Goal: Answer question/provide support: Share knowledge or assist other users

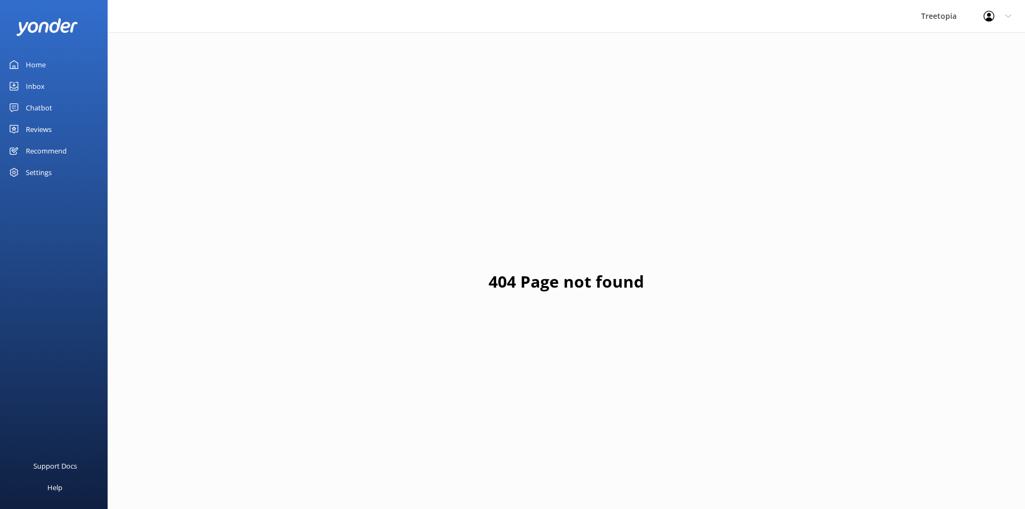
click at [52, 103] on link "Chatbot" at bounding box center [54, 108] width 108 height 22
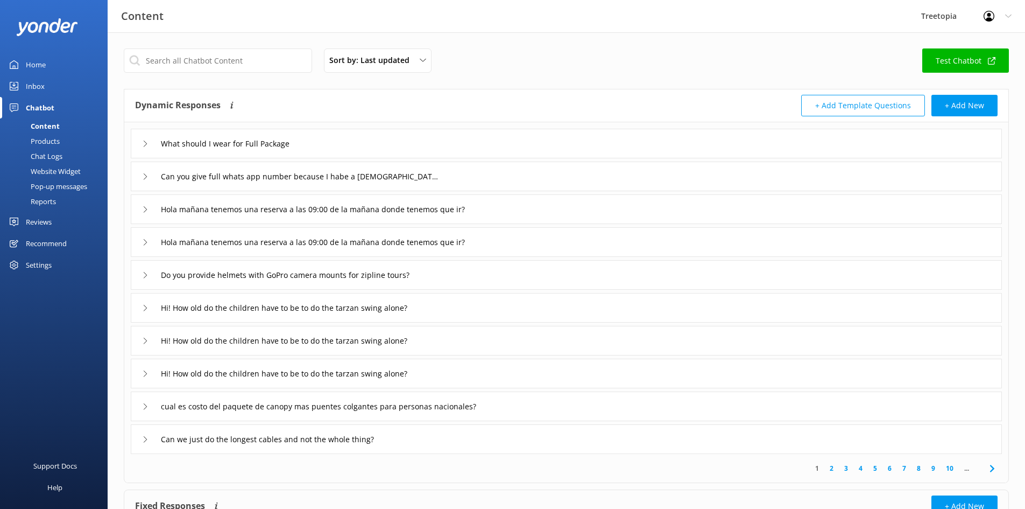
click at [46, 92] on link "Inbox" at bounding box center [54, 86] width 108 height 22
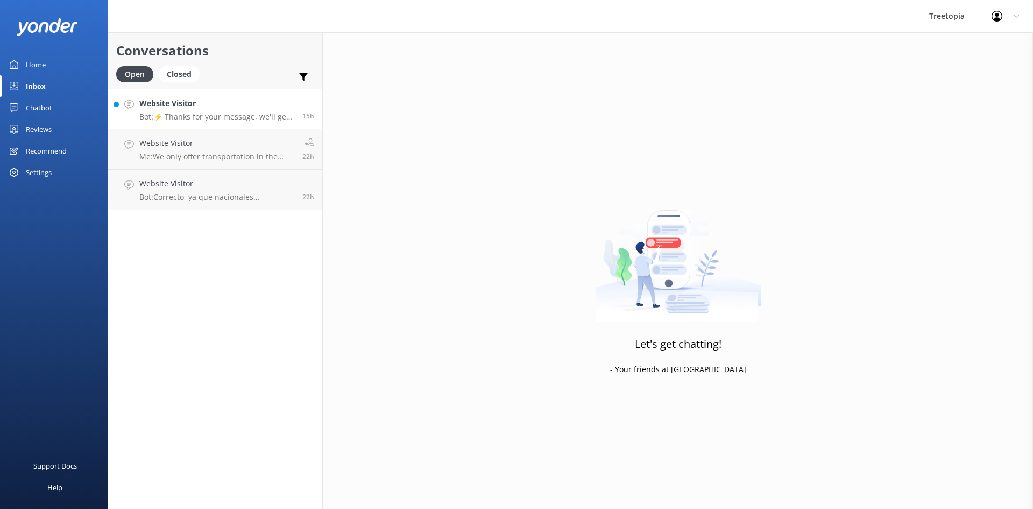
click at [202, 113] on p "Bot: ⚡ Thanks for your message, we'll get back to you as soon as we can. You're…" at bounding box center [216, 117] width 155 height 10
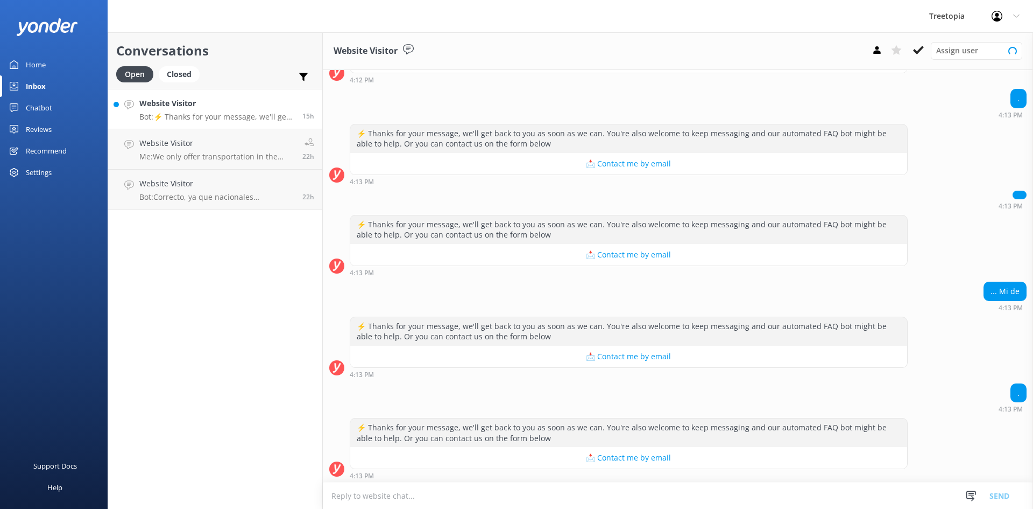
scroll to position [166, 0]
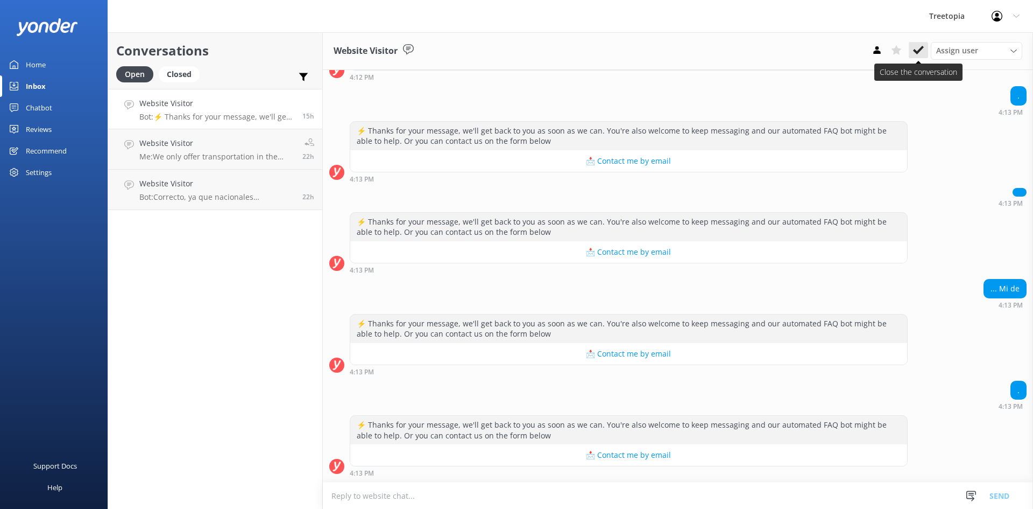
click at [911, 51] on button at bounding box center [918, 50] width 19 height 16
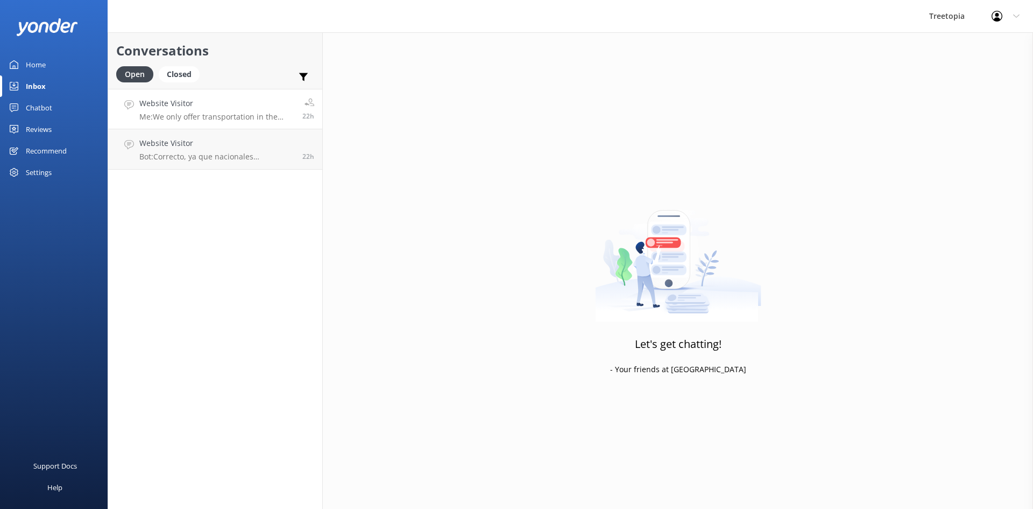
click at [166, 117] on p "Me: We only offer transportation in the [GEOGRAPHIC_DATA] area" at bounding box center [216, 117] width 155 height 10
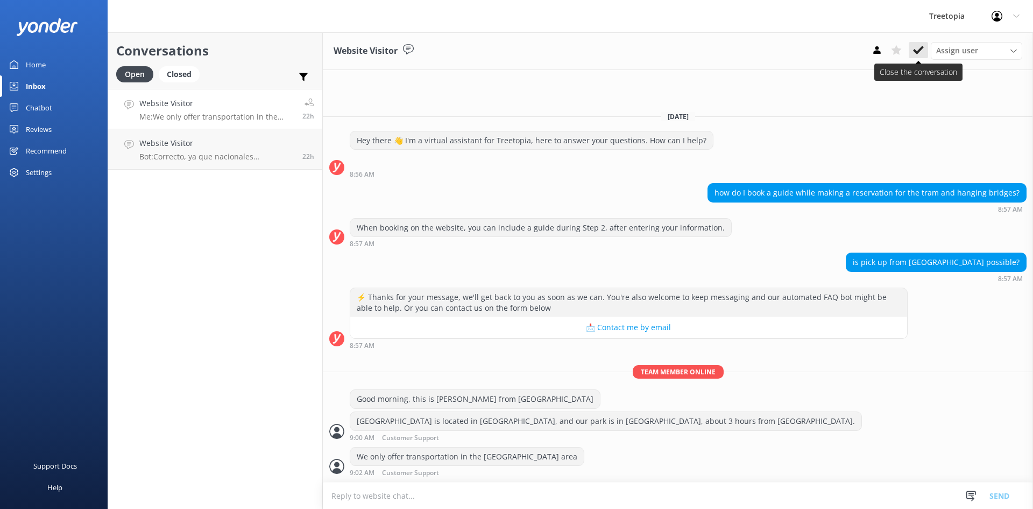
click at [923, 53] on icon at bounding box center [918, 50] width 11 height 11
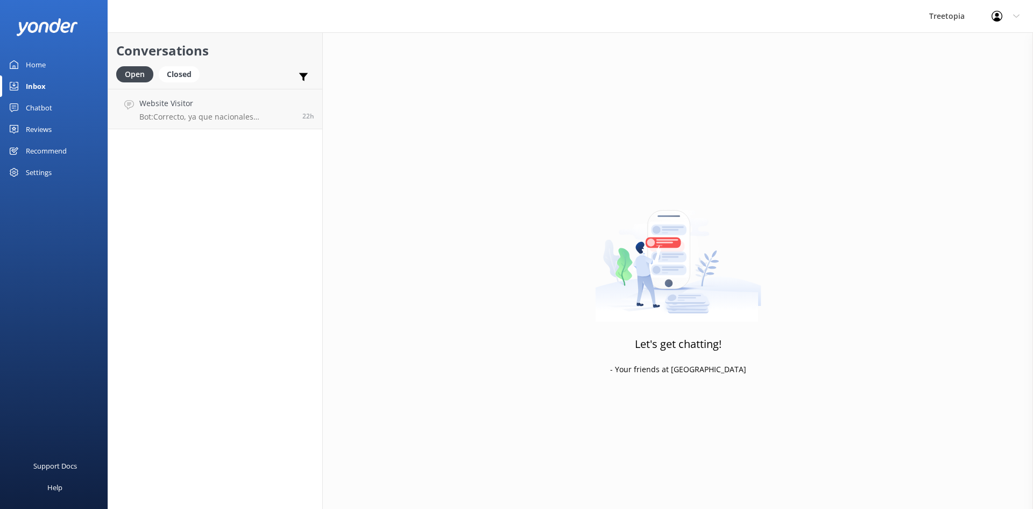
click at [225, 135] on div "Conversations Open Closed Important Assigned to me Unassigned Website Visitor B…" at bounding box center [215, 270] width 215 height 476
click at [227, 121] on p "Bot: Correcto, ya que nacionales [DEMOGRAPHIC_DATA] como niños." at bounding box center [216, 117] width 155 height 10
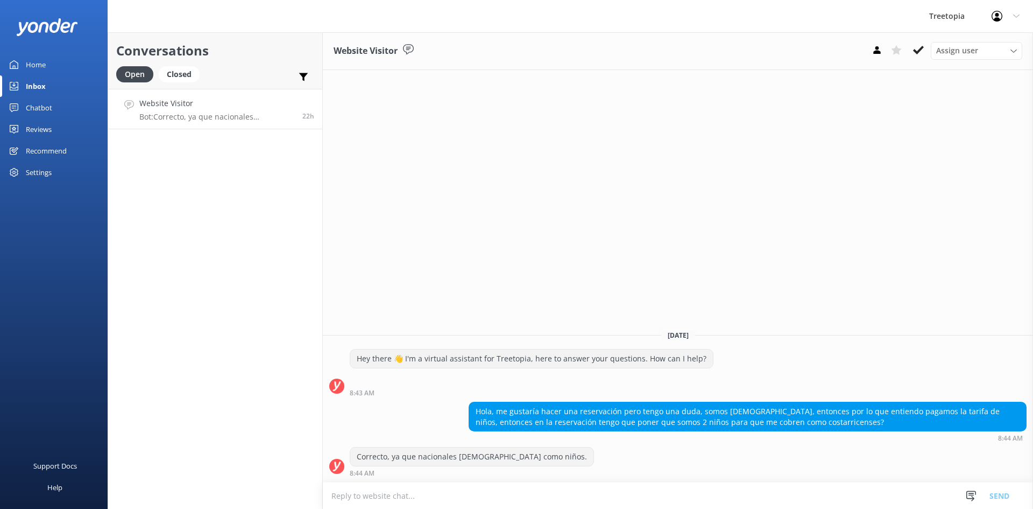
click at [911, 54] on button at bounding box center [918, 50] width 19 height 16
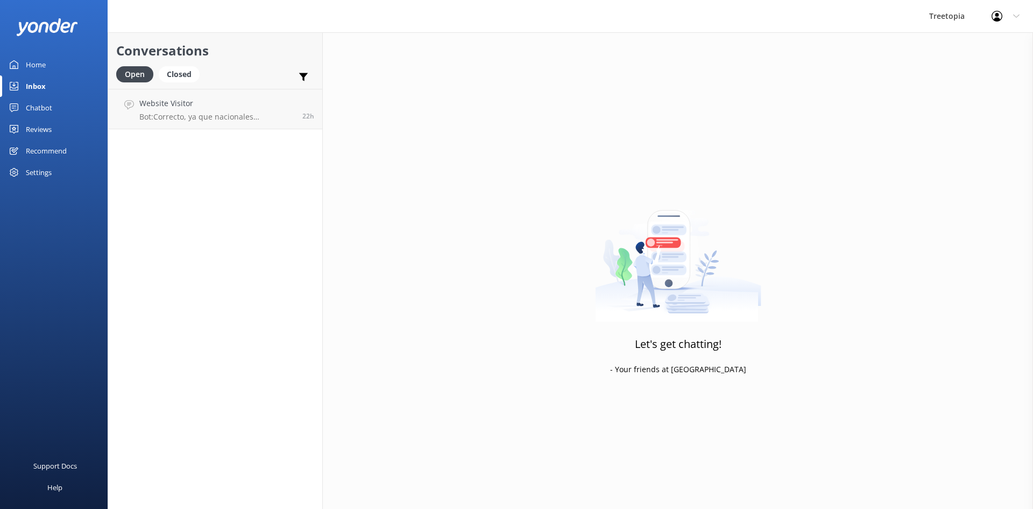
click at [796, 147] on div "Let's get chatting! - Your friends at [GEOGRAPHIC_DATA]" at bounding box center [678, 286] width 710 height 509
